Goal: Information Seeking & Learning: Learn about a topic

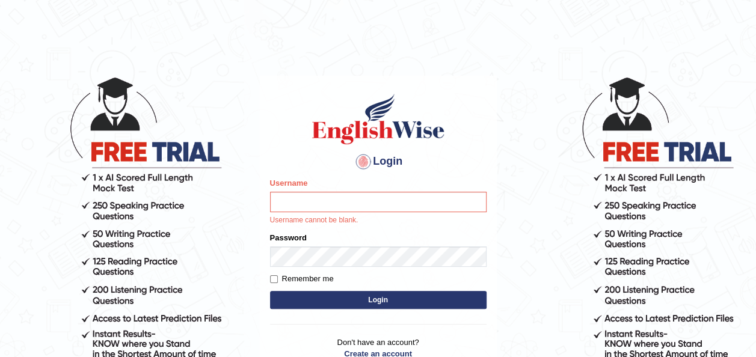
click at [399, 199] on input "Username" at bounding box center [378, 202] width 217 height 20
type input "yusuf123"
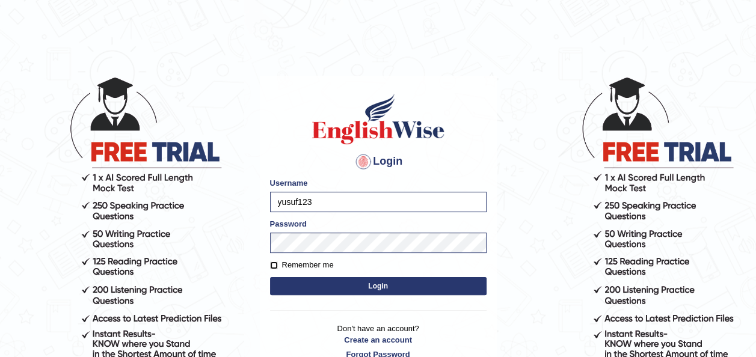
click at [270, 267] on input "Remember me" at bounding box center [274, 266] width 8 height 8
checkbox input "true"
click at [339, 289] on button "Login" at bounding box center [378, 286] width 217 height 18
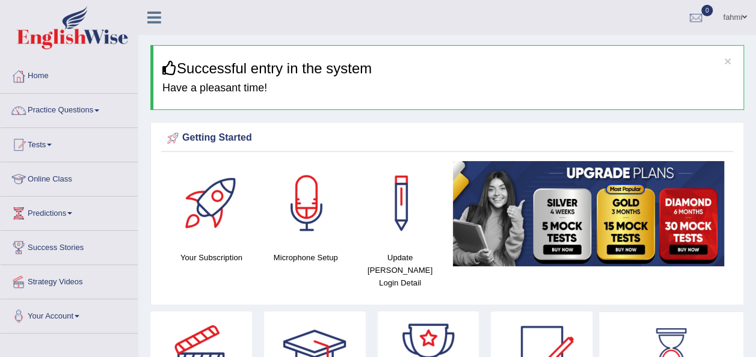
click at [52, 116] on link "Practice Questions" at bounding box center [69, 109] width 137 height 30
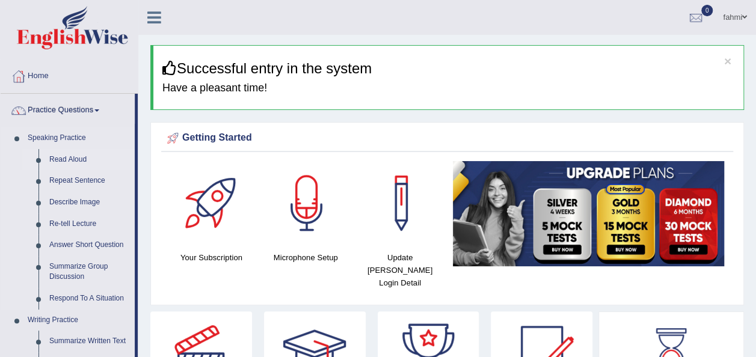
click at [64, 156] on link "Read Aloud" at bounding box center [89, 160] width 91 height 22
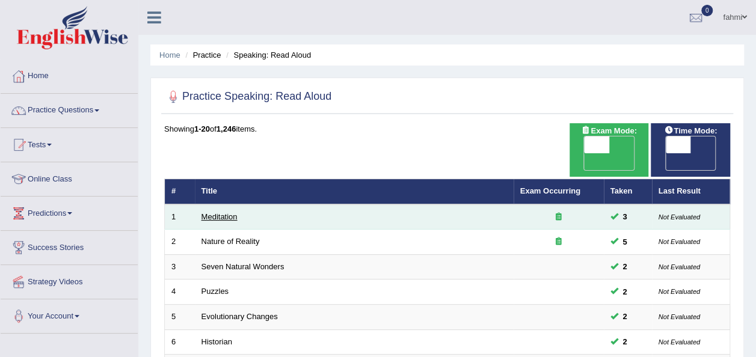
click at [214, 212] on link "Meditation" at bounding box center [220, 216] width 36 height 9
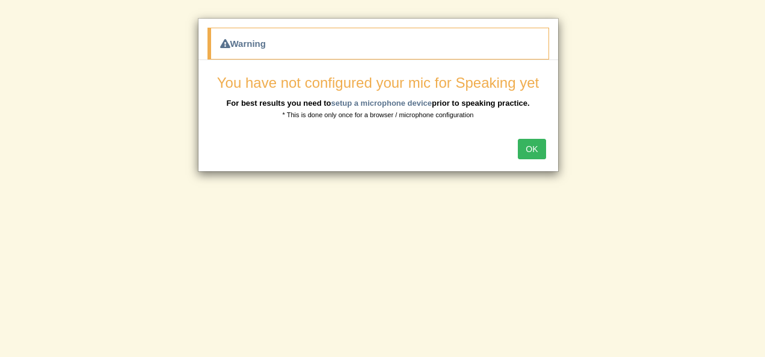
click at [532, 146] on button "OK" at bounding box center [532, 149] width 28 height 20
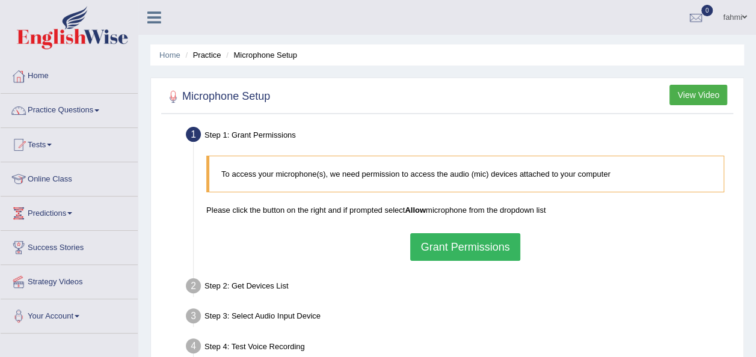
click at [449, 254] on button "Grant Permissions" at bounding box center [464, 247] width 109 height 28
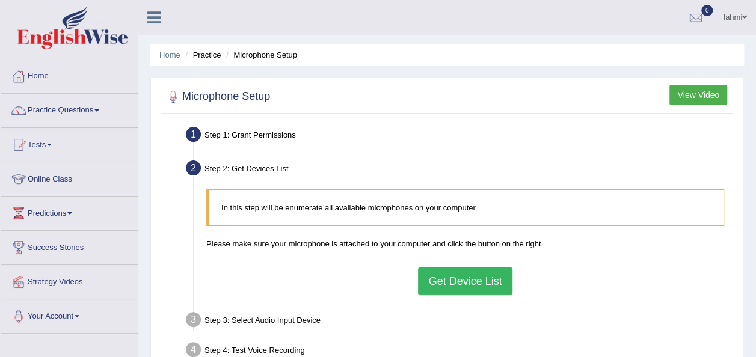
click at [434, 282] on button "Get Device List" at bounding box center [465, 282] width 94 height 28
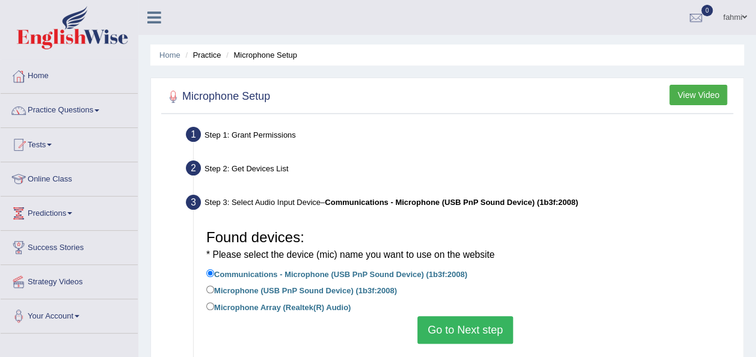
click at [442, 333] on button "Go to Next step" at bounding box center [466, 330] width 96 height 28
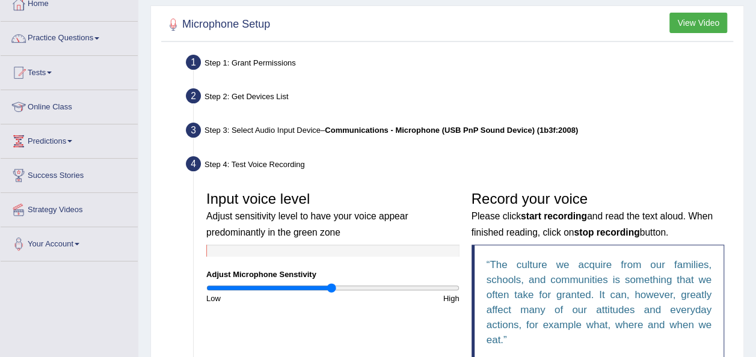
scroll to position [96, 0]
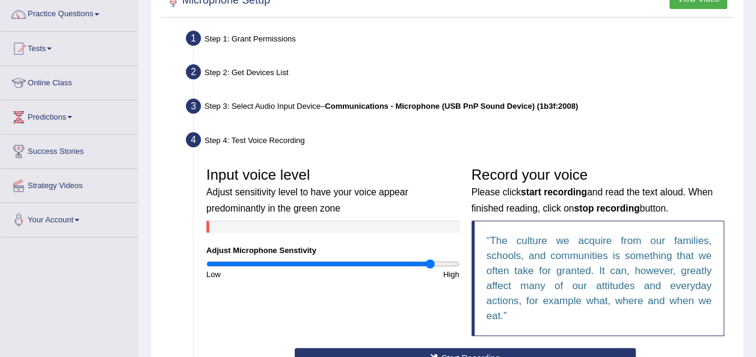
click at [429, 263] on input "range" at bounding box center [332, 264] width 253 height 10
type input "1.7"
click at [440, 351] on button "Start Recording" at bounding box center [465, 358] width 341 height 20
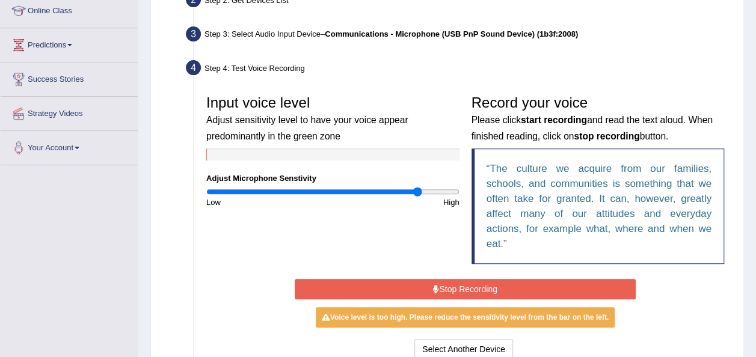
scroll to position [193, 0]
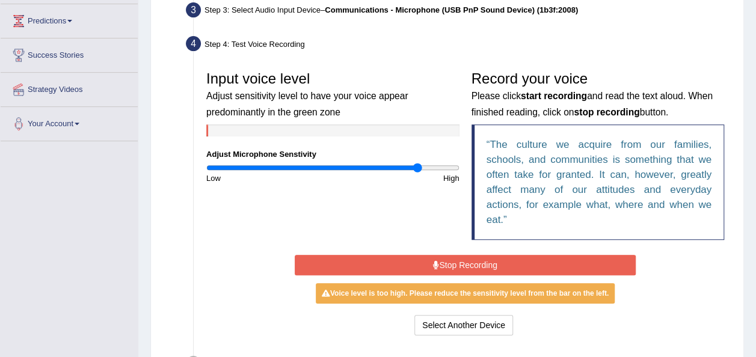
click at [463, 266] on button "Stop Recording" at bounding box center [465, 265] width 341 height 20
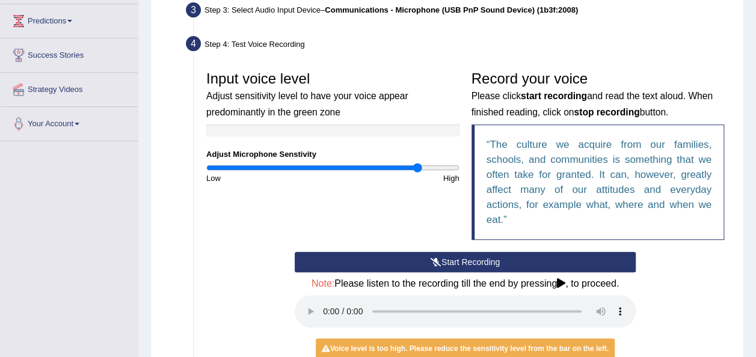
click at [428, 258] on button "Start Recording" at bounding box center [465, 262] width 341 height 20
click at [293, 131] on div at bounding box center [332, 131] width 253 height 12
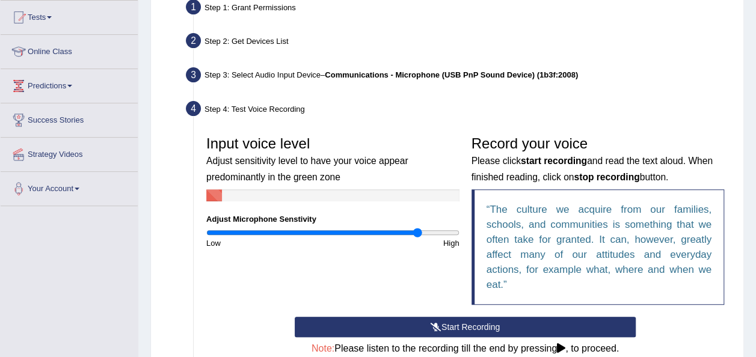
scroll to position [0, 0]
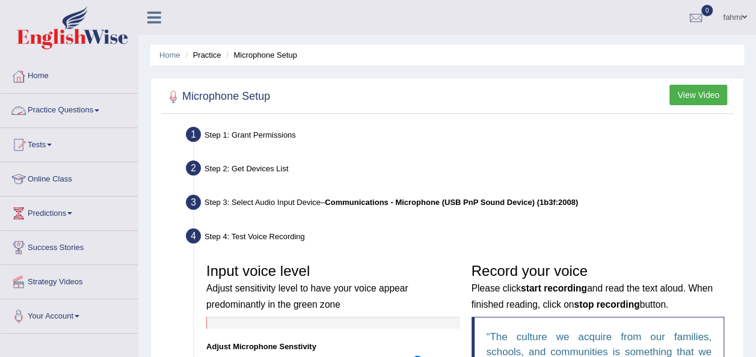
click at [238, 170] on div "Step 2: Get Devices List" at bounding box center [459, 170] width 558 height 26
drag, startPoint x: 238, startPoint y: 170, endPoint x: 194, endPoint y: 166, distance: 44.1
click at [194, 166] on li "Step 2: Get Devices List In this step will be enumerate all available microphon…" at bounding box center [459, 170] width 542 height 26
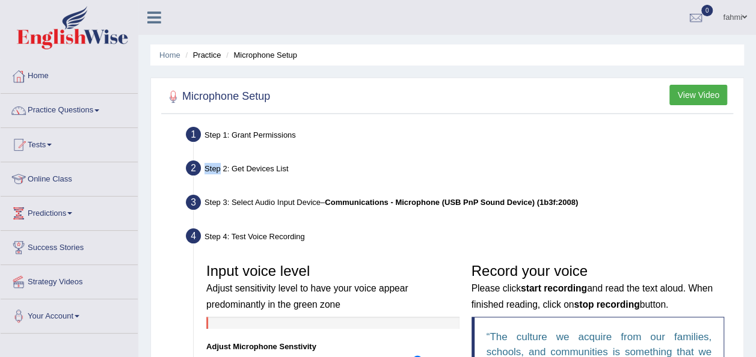
click at [194, 166] on li "Step 2: Get Devices List In this step will be enumerate all available microphon…" at bounding box center [459, 170] width 542 height 26
click at [695, 93] on button "View Video" at bounding box center [699, 95] width 58 height 20
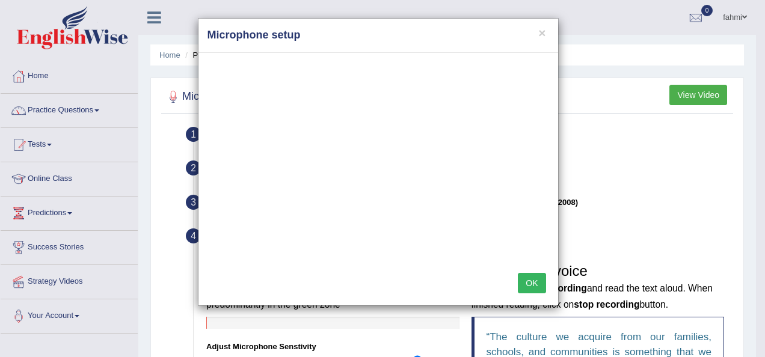
click at [532, 284] on button "OK" at bounding box center [532, 283] width 28 height 20
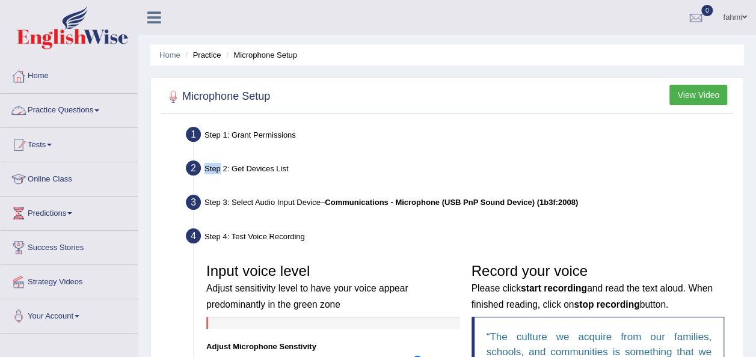
click at [49, 106] on link "Practice Questions" at bounding box center [69, 109] width 137 height 30
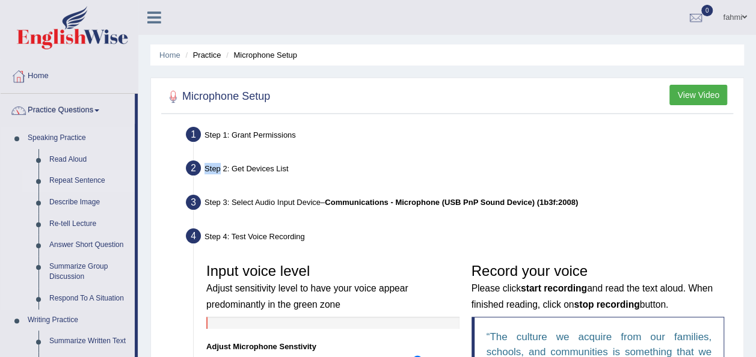
click at [71, 184] on link "Repeat Sentence" at bounding box center [89, 181] width 91 height 22
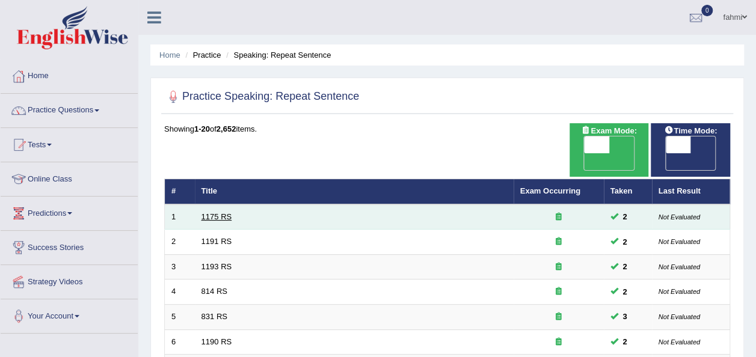
click at [212, 212] on link "1175 RS" at bounding box center [217, 216] width 31 height 9
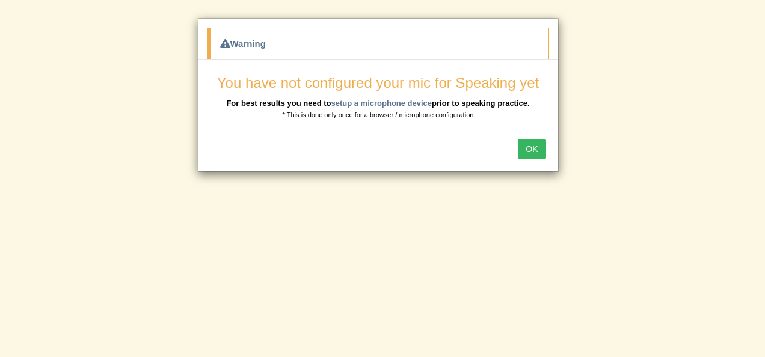
click at [537, 147] on button "OK" at bounding box center [532, 149] width 28 height 20
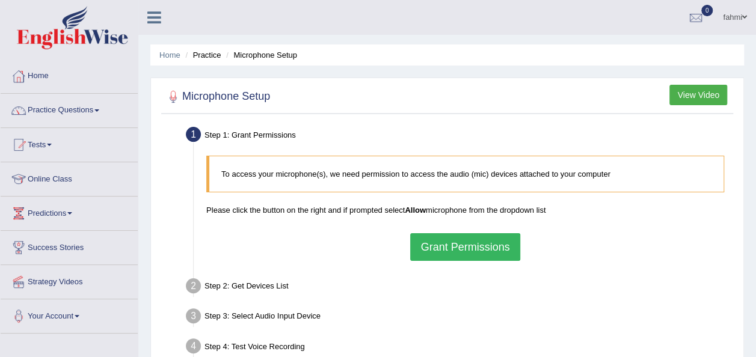
click at [458, 250] on button "Grant Permissions" at bounding box center [464, 247] width 109 height 28
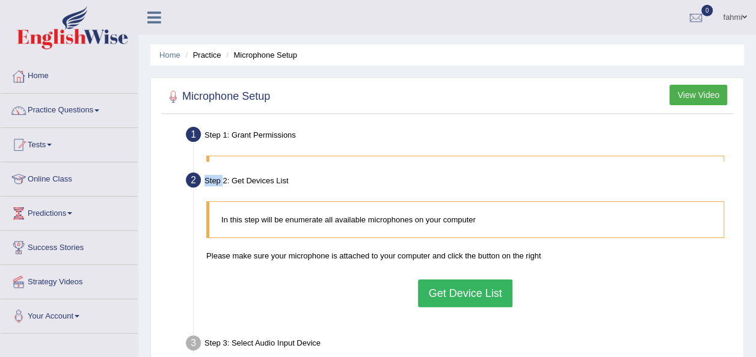
click at [458, 250] on ul "Step 1: Grant Permissions To access your microphone(s), we need permission to a…" at bounding box center [447, 285] width 566 height 325
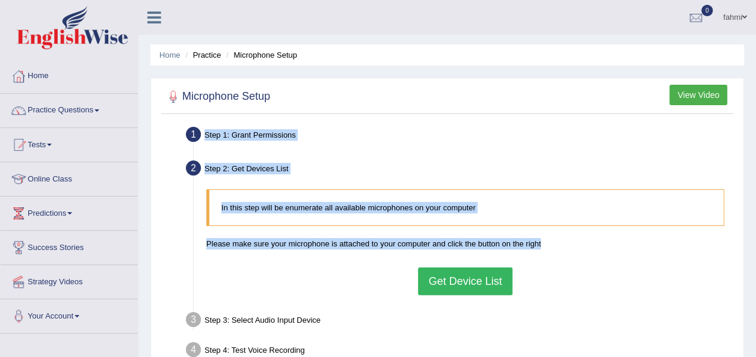
drag, startPoint x: 458, startPoint y: 250, endPoint x: 353, endPoint y: 112, distance: 174.2
click at [353, 112] on div "Microphone Setup View Video Step 1: Grant Permissions To access your microphone…" at bounding box center [447, 263] width 594 height 370
click at [61, 113] on link "Practice Questions" at bounding box center [69, 109] width 137 height 30
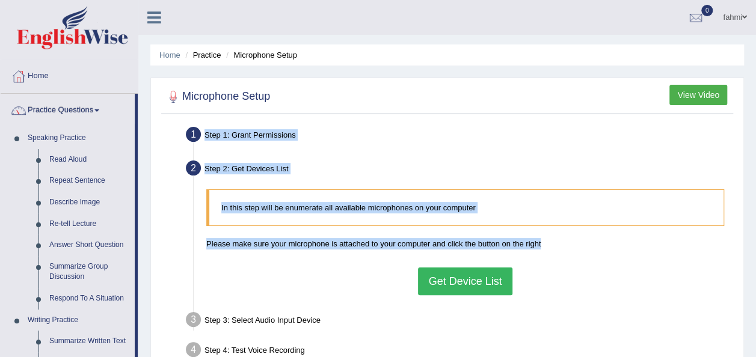
click at [61, 113] on link "Practice Questions" at bounding box center [68, 109] width 134 height 30
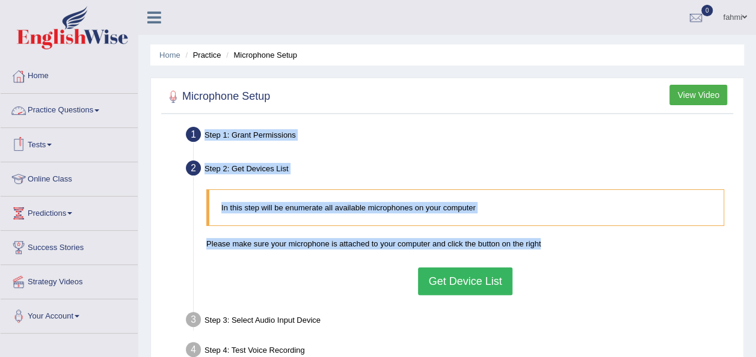
click at [60, 113] on link "Practice Questions" at bounding box center [69, 109] width 137 height 30
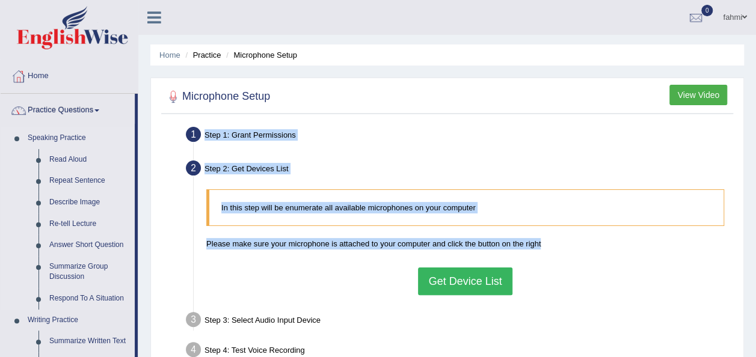
click at [48, 140] on link "Speaking Practice" at bounding box center [78, 139] width 113 height 22
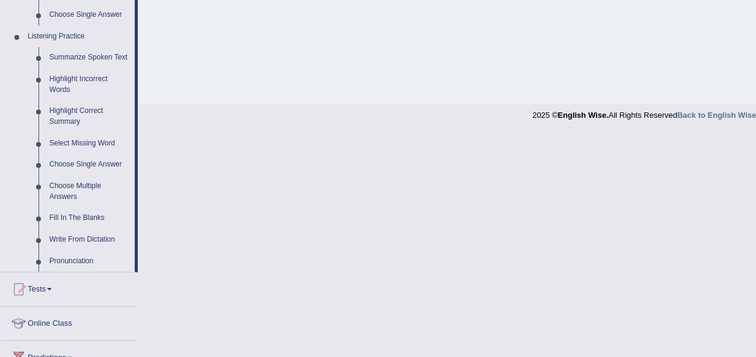
scroll to position [505, 0]
